Goal: Task Accomplishment & Management: Manage account settings

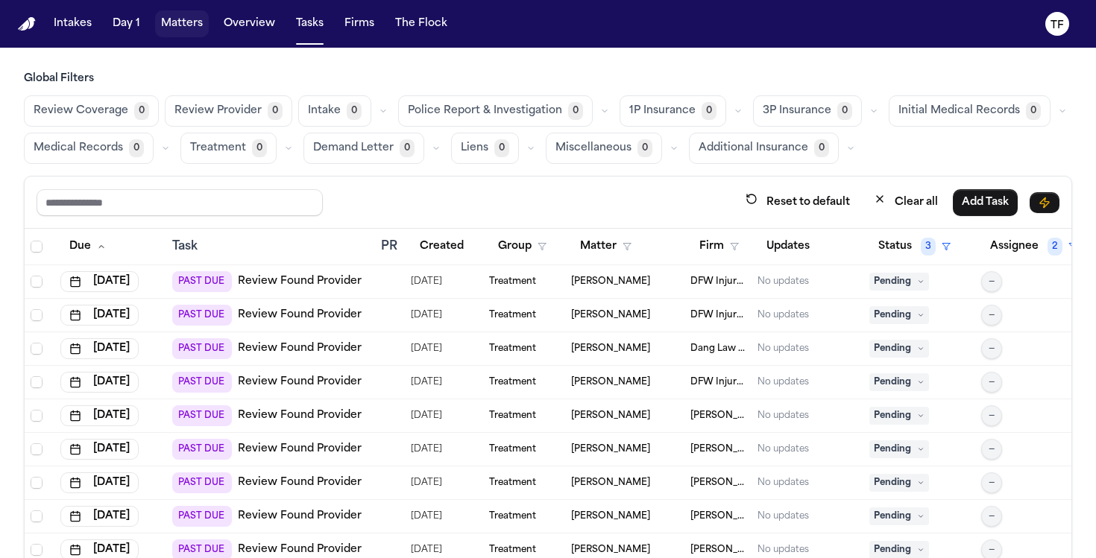
click at [193, 23] on button "Matters" at bounding box center [182, 23] width 54 height 27
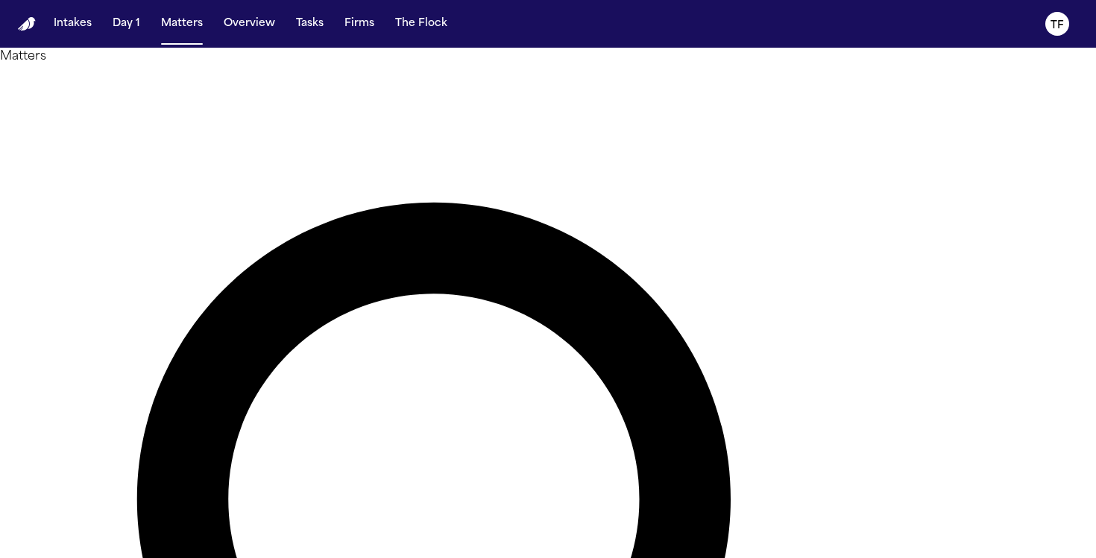
type input "**********"
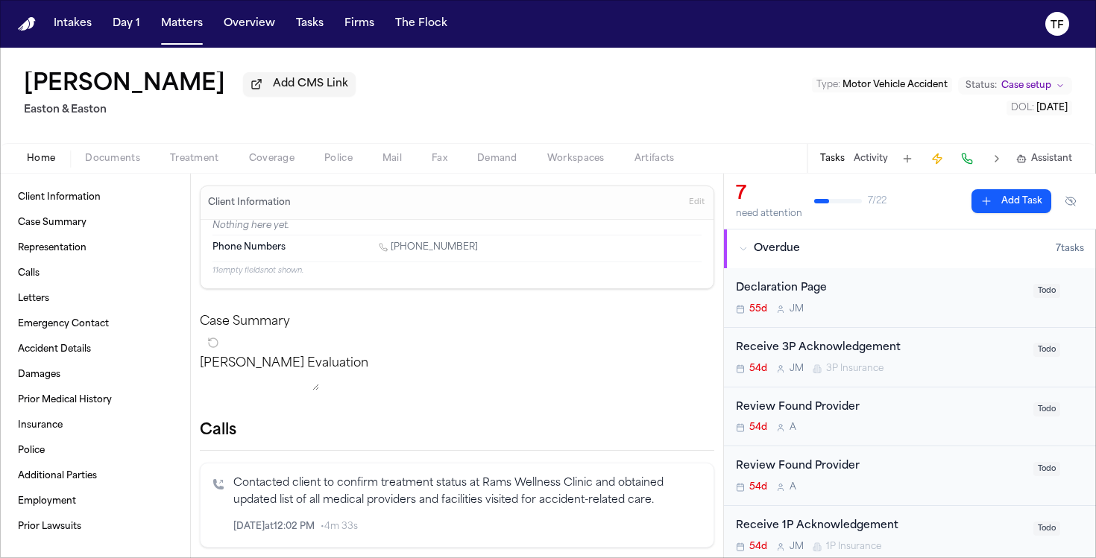
click at [840, 165] on button "Tasks" at bounding box center [832, 159] width 25 height 12
click at [859, 162] on button "Activity" at bounding box center [870, 159] width 34 height 12
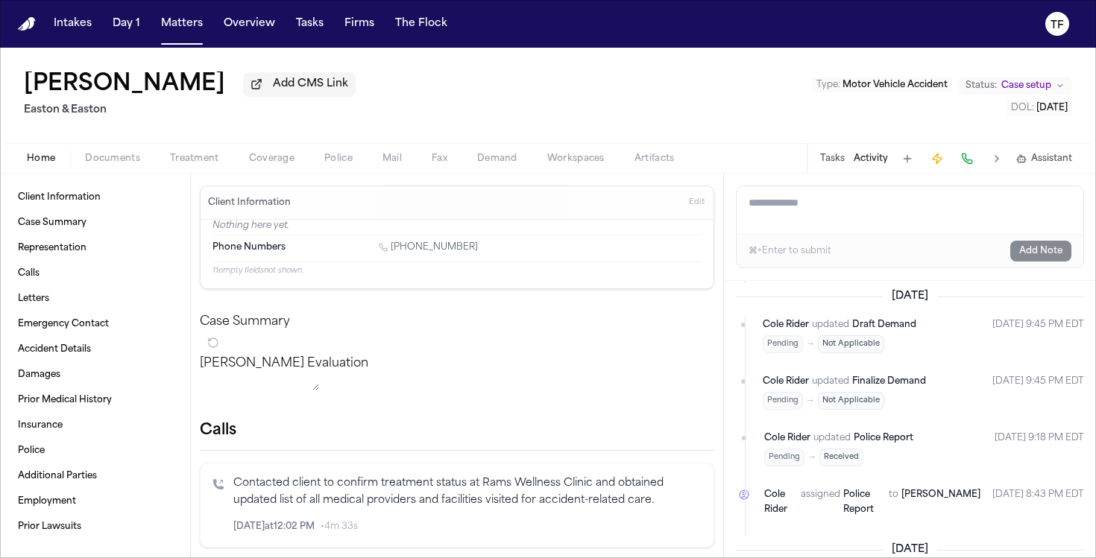
scroll to position [2391, 0]
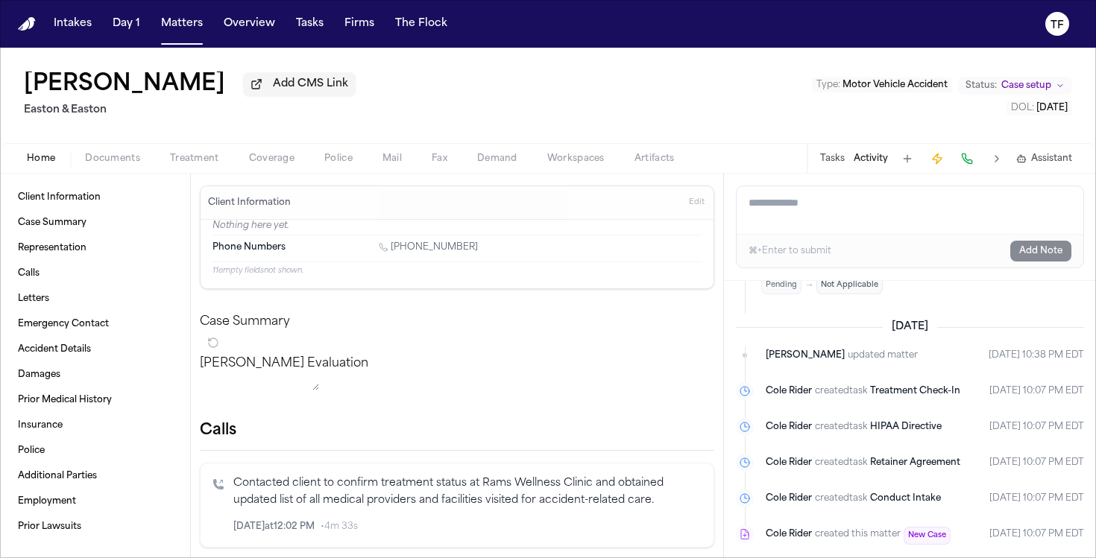
click at [832, 165] on button "Tasks" at bounding box center [832, 159] width 25 height 12
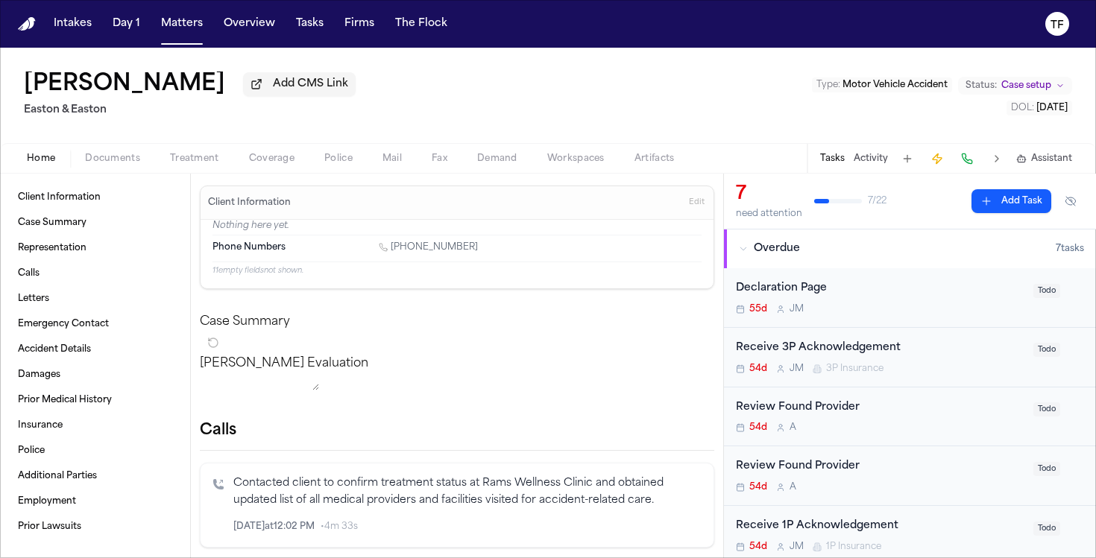
click at [1003, 95] on button "Status: Case setup" at bounding box center [1015, 86] width 114 height 18
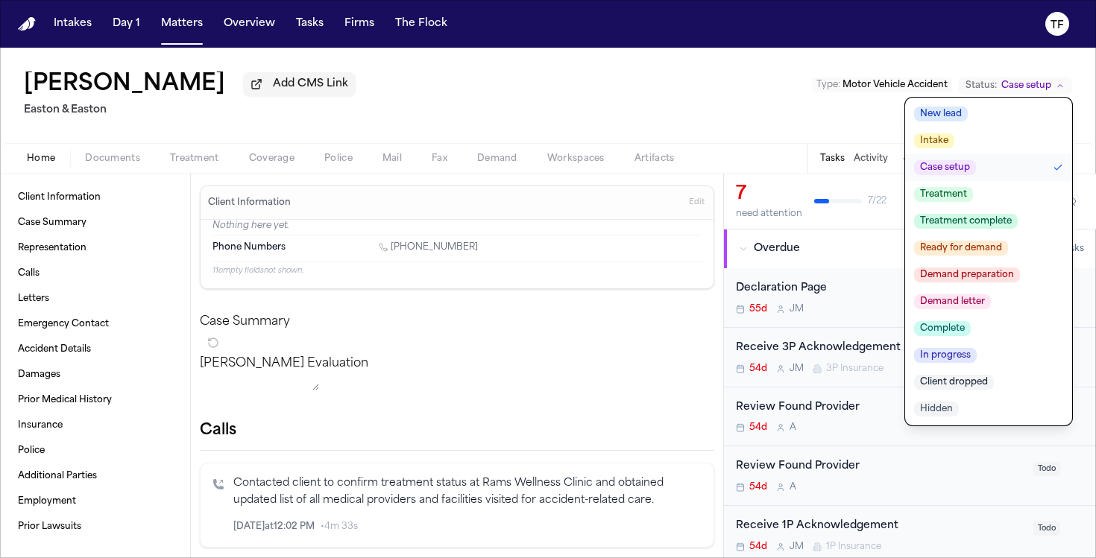
click at [952, 200] on span "Treatment" at bounding box center [943, 194] width 59 height 15
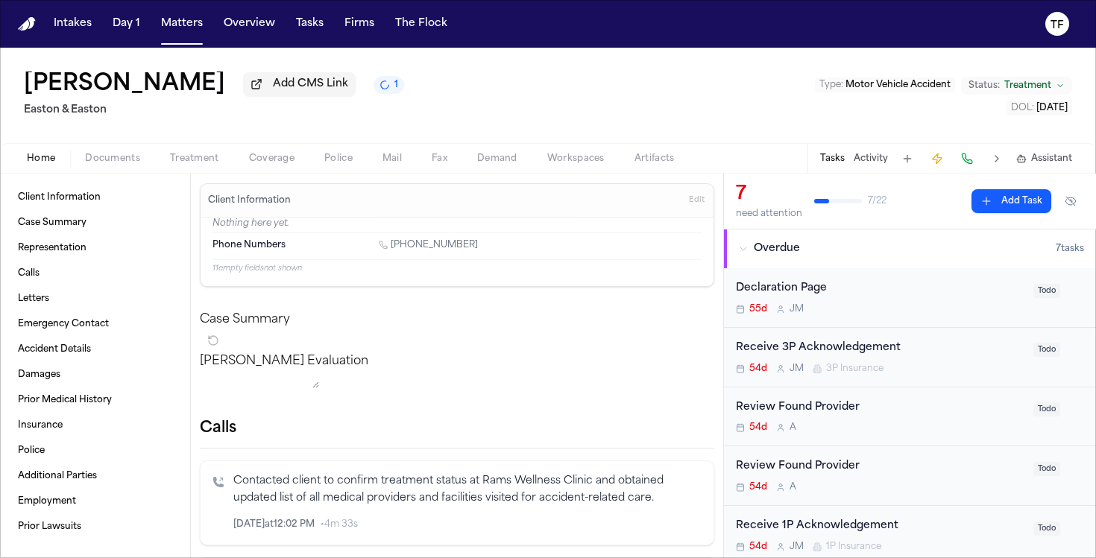
scroll to position [0, 0]
click at [172, 154] on button "Treatment" at bounding box center [194, 159] width 79 height 18
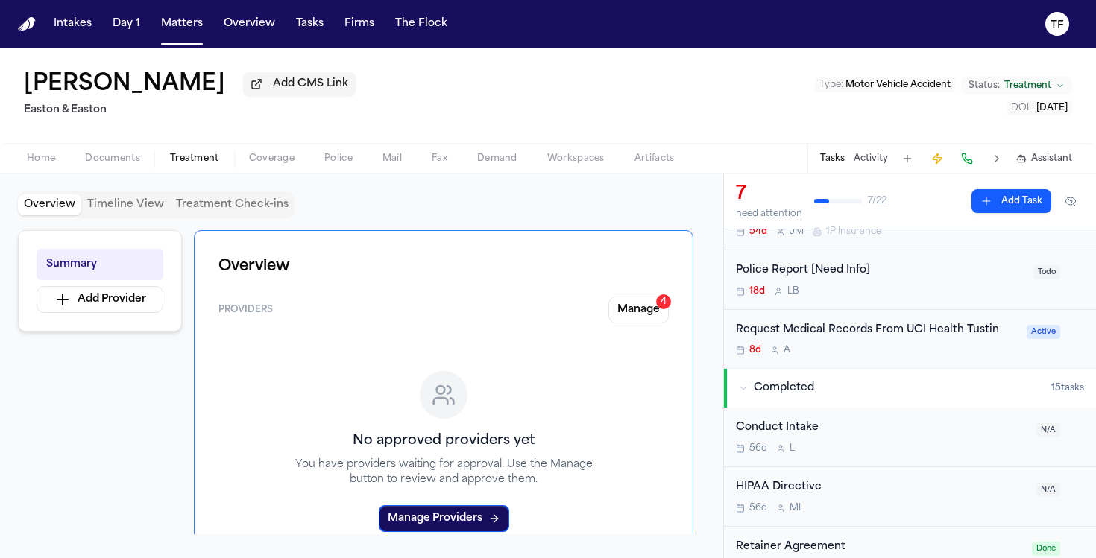
scroll to position [320, 0]
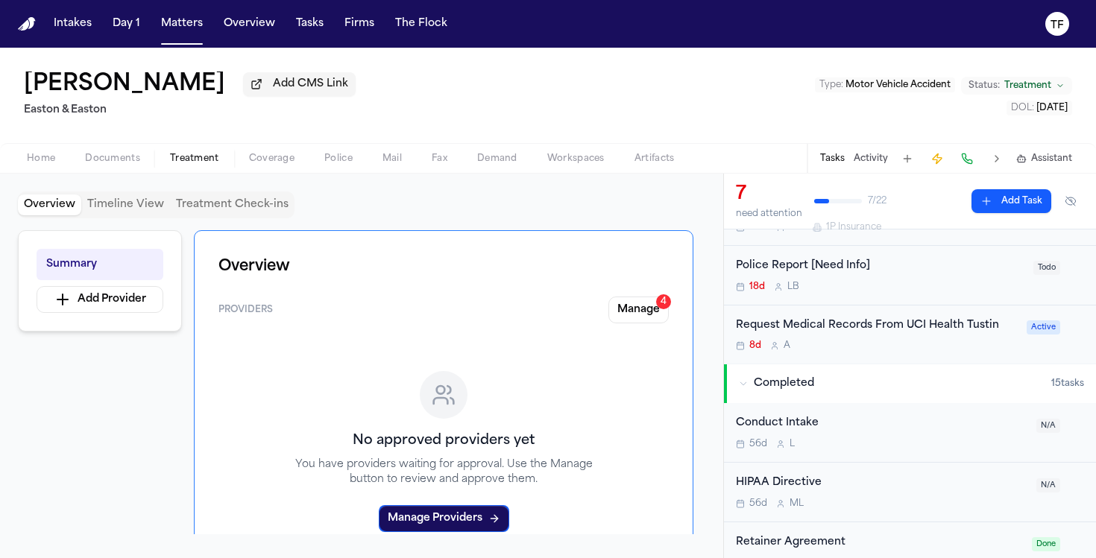
click at [906, 332] on div "Request Medical Records From UCI Health Tustin" at bounding box center [877, 325] width 282 height 17
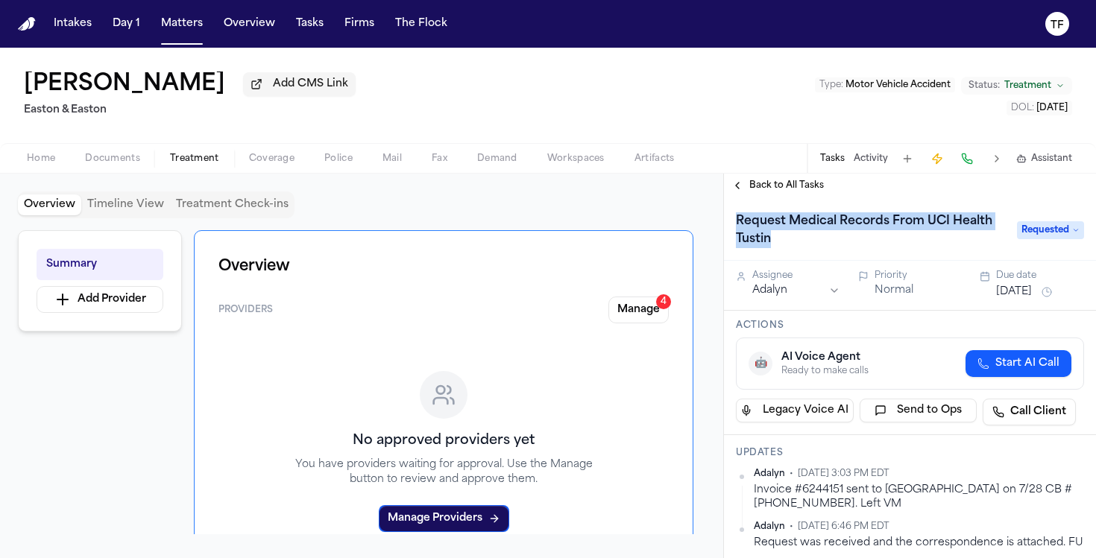
drag, startPoint x: 826, startPoint y: 247, endPoint x: 733, endPoint y: 226, distance: 95.6
click at [733, 226] on h1 "Request Medical Records From UCI Health Tustin" at bounding box center [869, 230] width 278 height 42
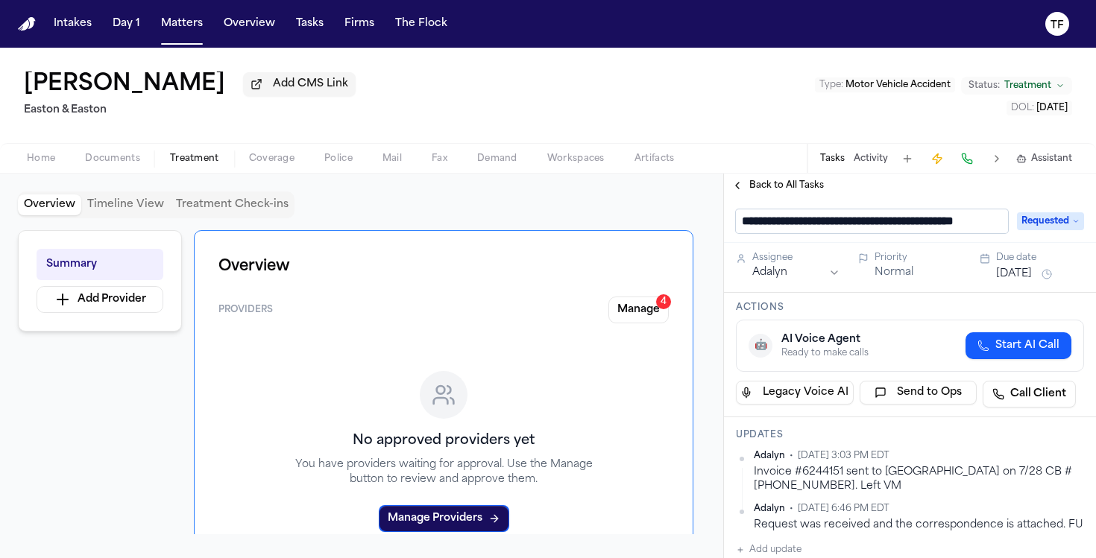
scroll to position [0, 48]
drag, startPoint x: 772, startPoint y: 234, endPoint x: 750, endPoint y: 227, distance: 22.6
click at [750, 227] on input "**********" at bounding box center [866, 221] width 260 height 24
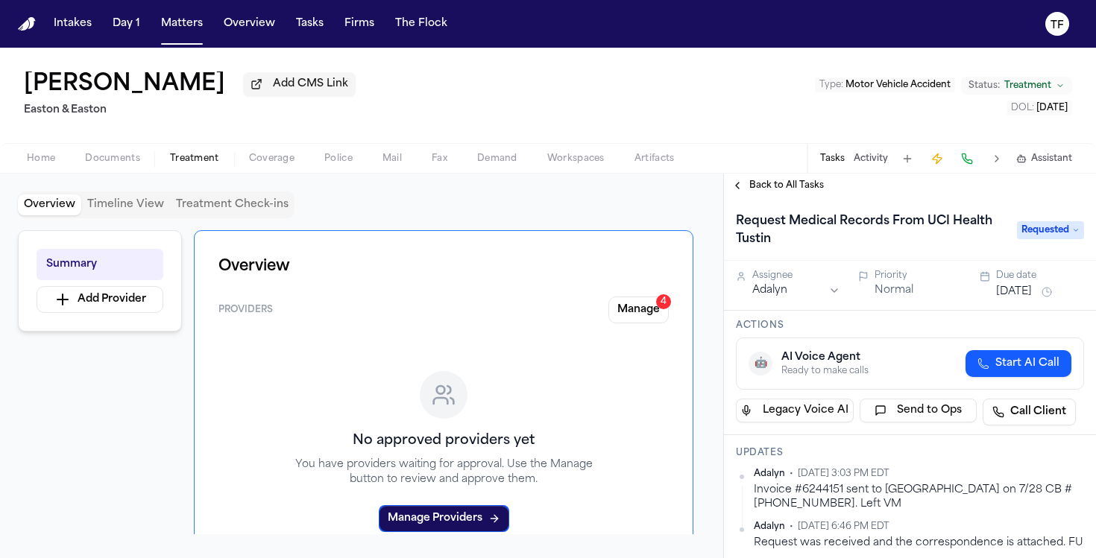
click at [856, 317] on div "Actions 🤖 AI Voice Agent Ready to make calls Start AI Call Legacy Voice AI Send…" at bounding box center [910, 373] width 372 height 124
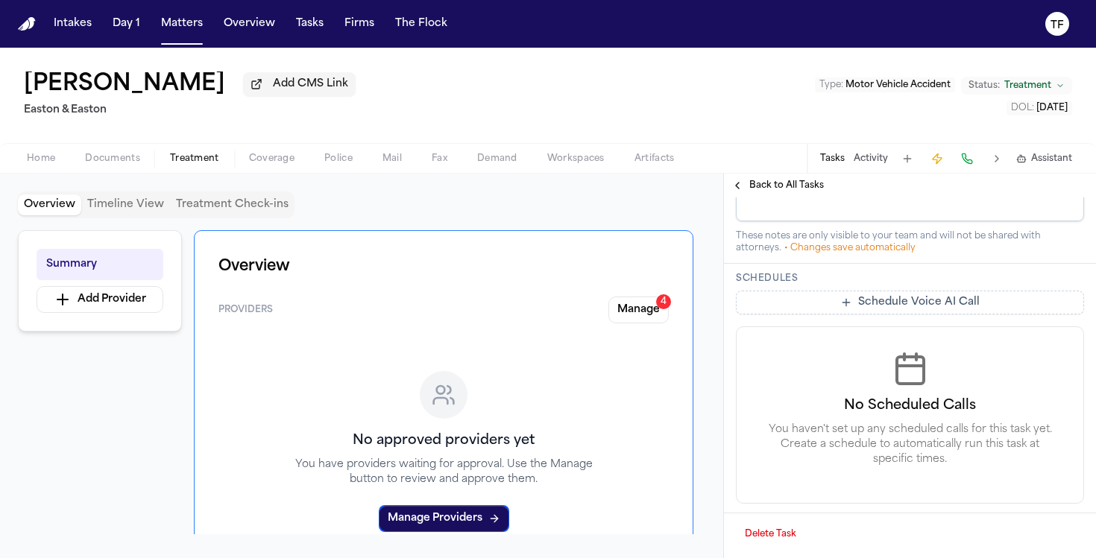
scroll to position [0, 0]
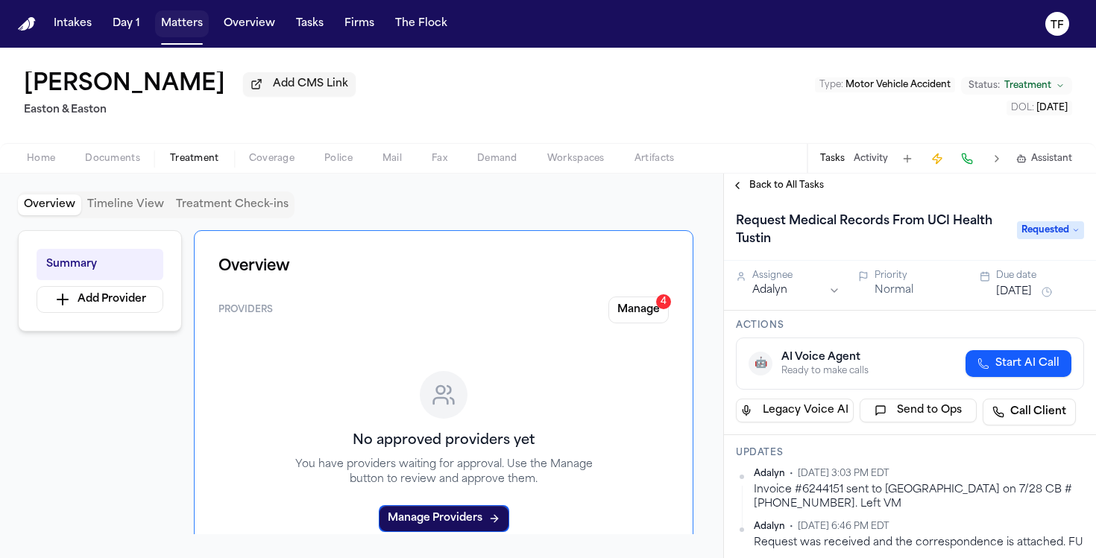
click at [199, 22] on button "Matters" at bounding box center [182, 23] width 54 height 27
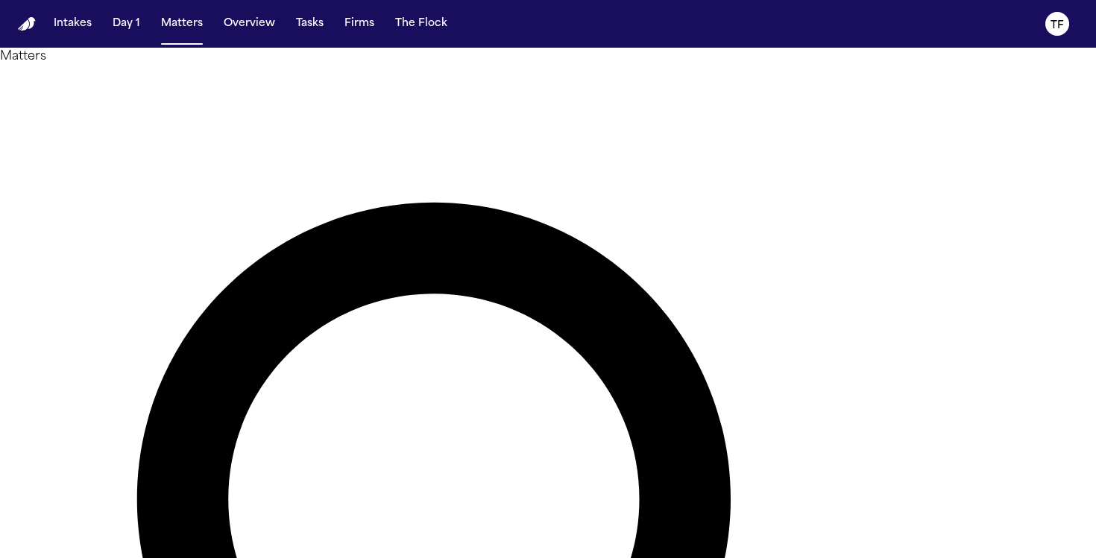
type input "*"
